Goal: Information Seeking & Learning: Learn about a topic

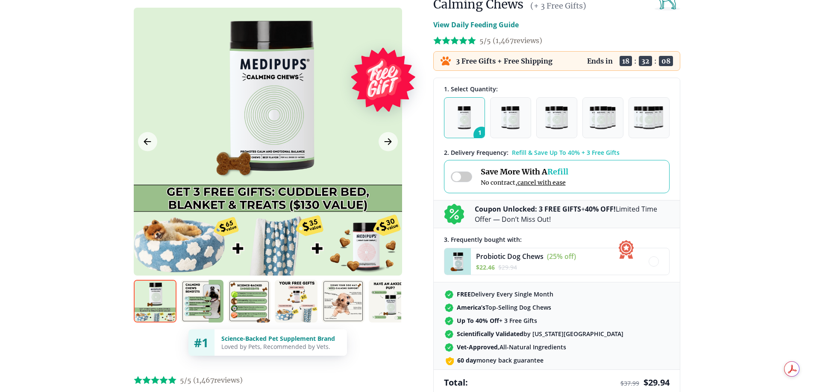
scroll to position [98, 0]
click at [197, 303] on img at bounding box center [202, 301] width 43 height 43
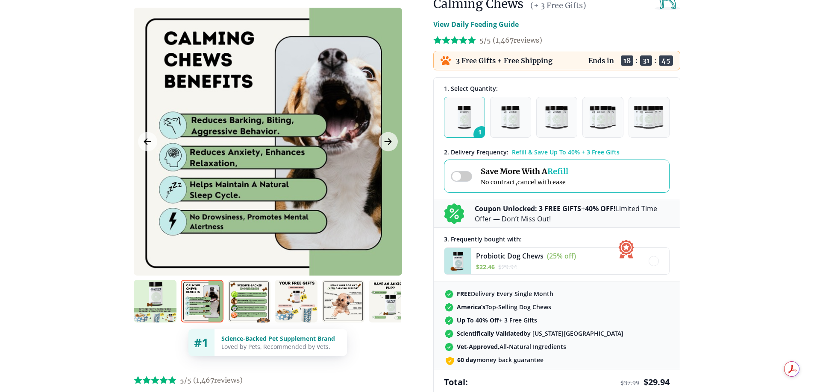
click at [242, 302] on img at bounding box center [249, 301] width 43 height 43
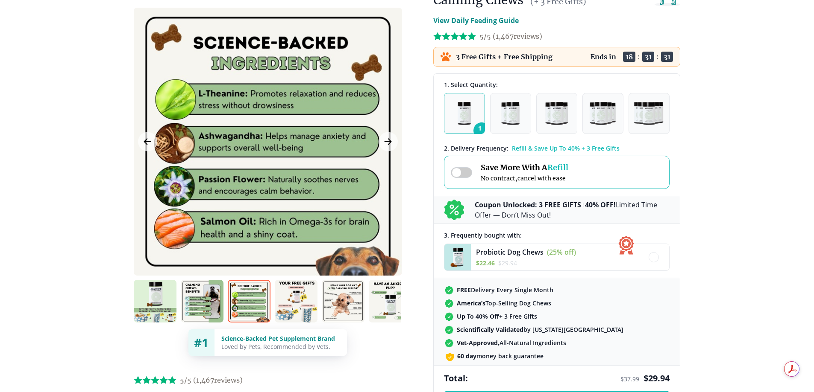
scroll to position [103, 0]
click at [287, 304] on img at bounding box center [296, 301] width 43 height 43
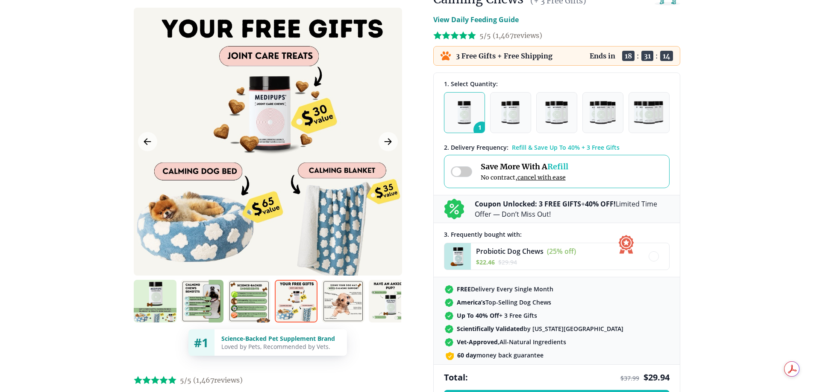
click at [340, 305] on img at bounding box center [343, 301] width 43 height 43
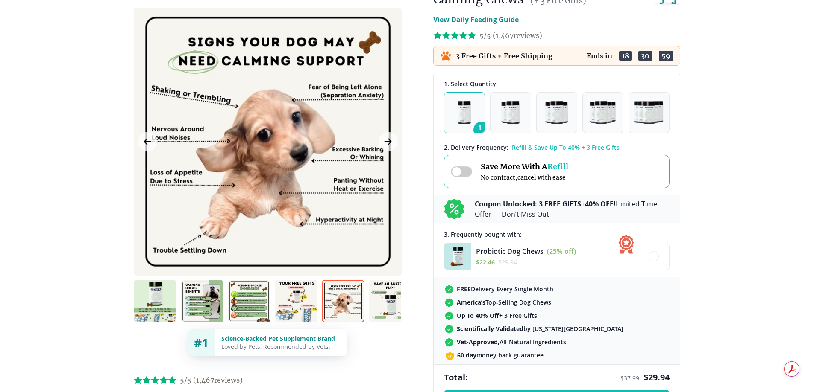
click at [386, 301] on img at bounding box center [390, 301] width 43 height 43
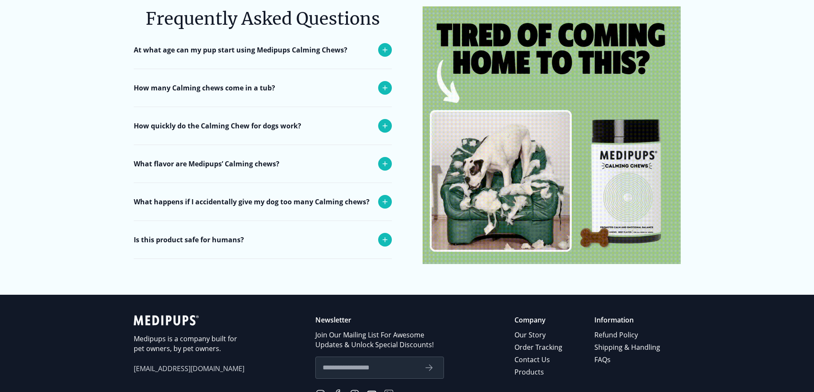
scroll to position [3396, 0]
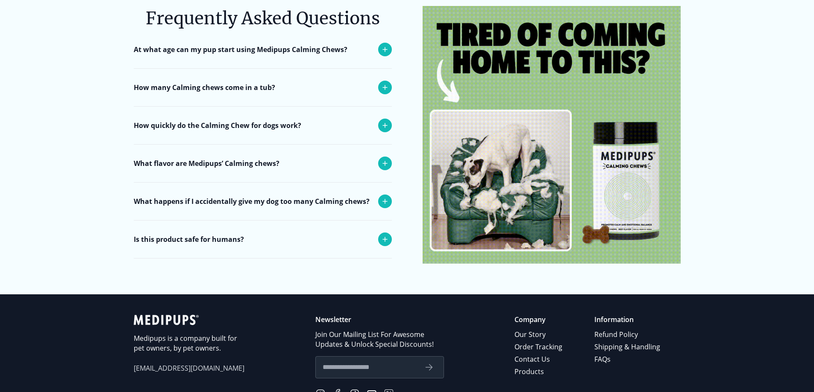
click at [173, 234] on p "Is this product safe for humans?" at bounding box center [189, 239] width 110 height 10
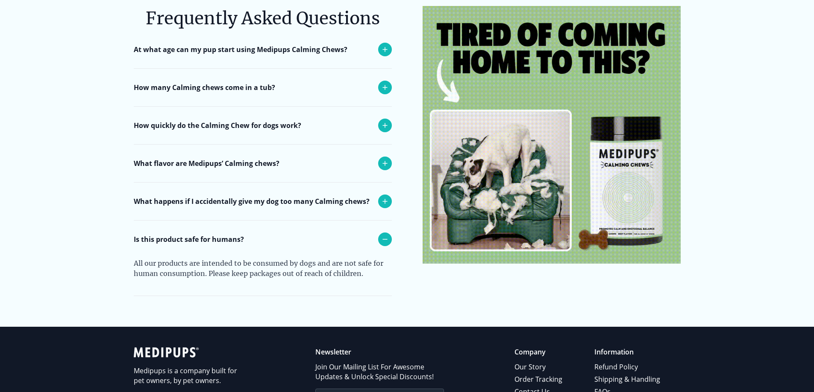
click at [162, 196] on p "What happens if I accidentally give my dog too many Calming chews?" at bounding box center [252, 201] width 236 height 10
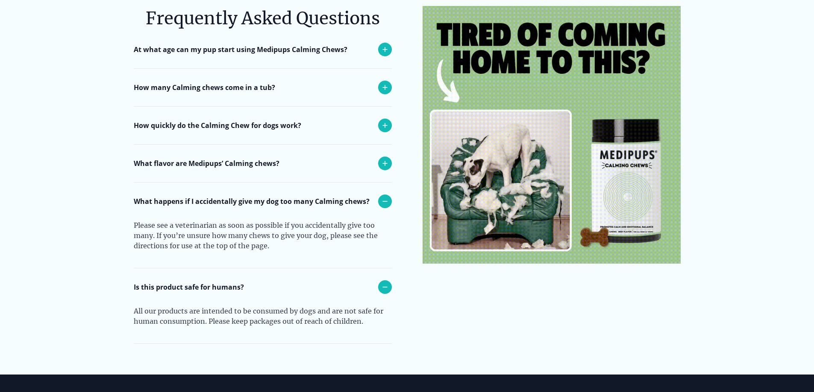
click at [165, 158] on p "What flavor are Medipups’ Calming chews?" at bounding box center [207, 163] width 146 height 10
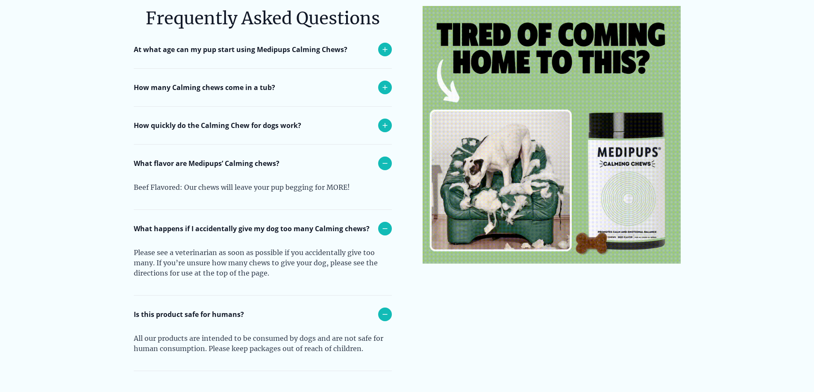
click at [173, 120] on p "How quickly do the Calming Chew for dogs work?" at bounding box center [217, 125] width 167 height 10
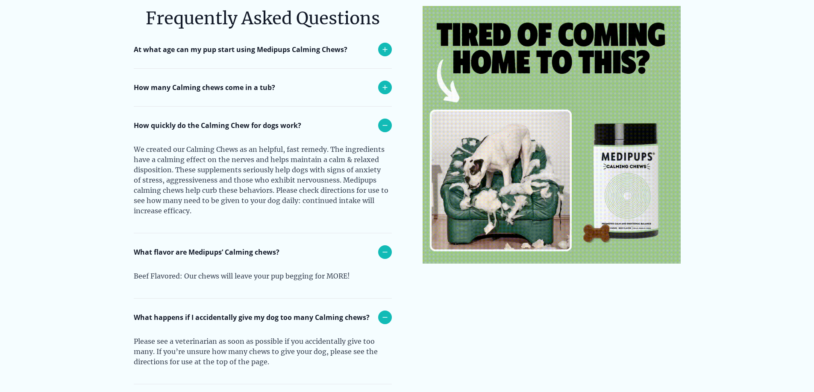
click at [176, 82] on p "How many Calming chews come in a tub?" at bounding box center [204, 87] width 141 height 10
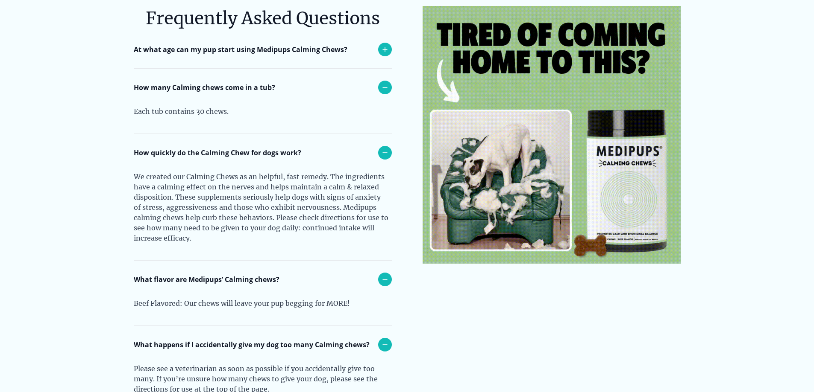
click at [179, 44] on p "At what age can my pup start using Medipups Calming Chews?" at bounding box center [241, 49] width 214 height 10
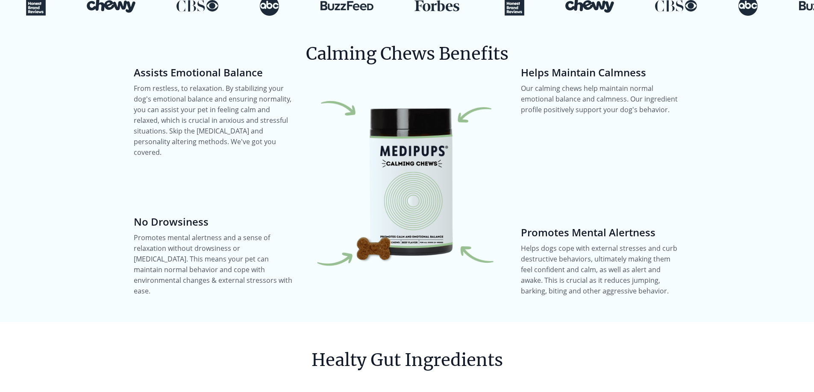
scroll to position [943, 0]
